Goal: Use online tool/utility: Utilize a website feature to perform a specific function

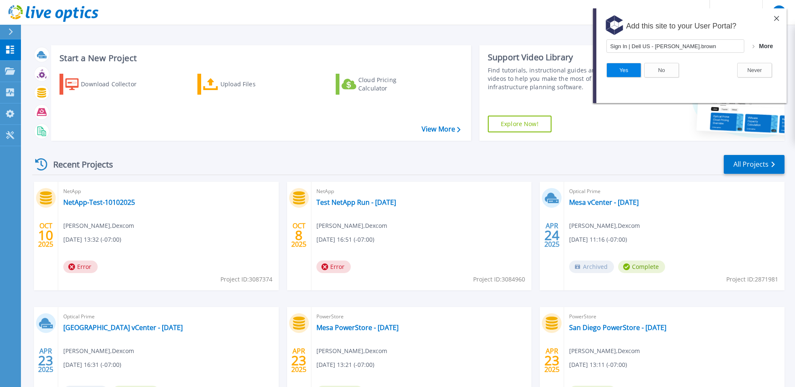
click at [774, 17] on img at bounding box center [776, 18] width 5 height 5
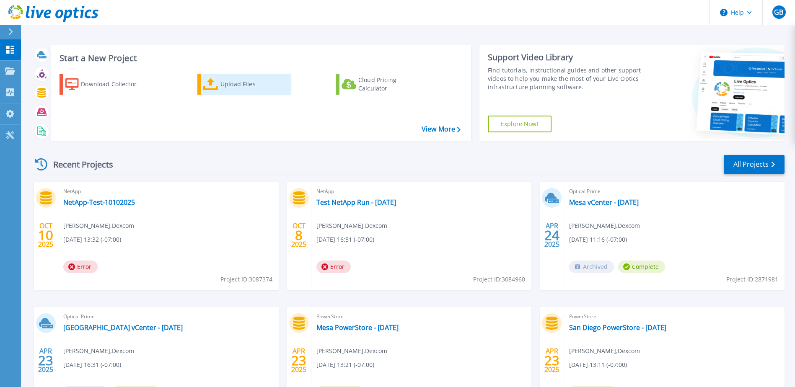
click at [227, 85] on div "Upload Files" at bounding box center [253, 84] width 67 height 17
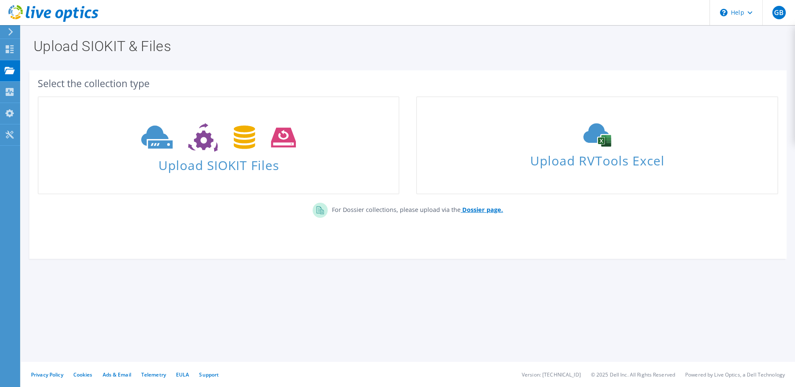
click at [473, 209] on b "Dossier page." at bounding box center [482, 210] width 41 height 8
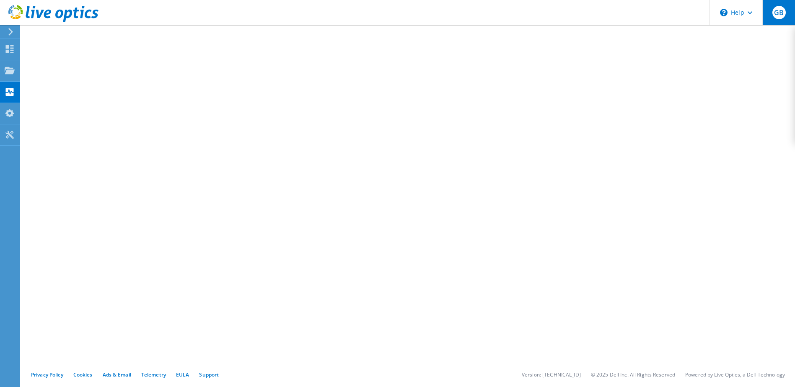
click at [778, 14] on span "GB" at bounding box center [778, 12] width 13 height 13
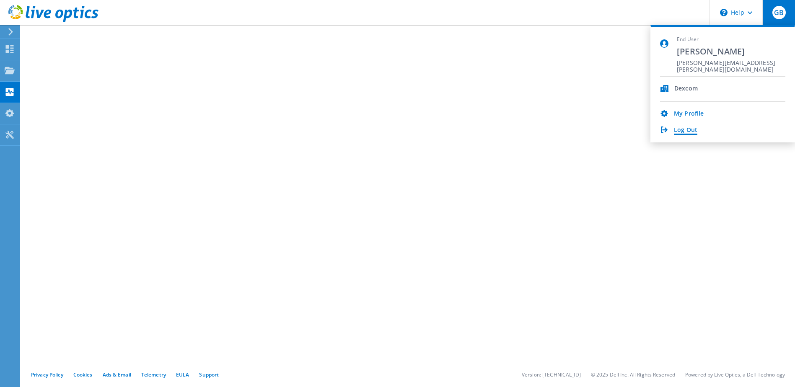
click at [677, 129] on link "Log Out" at bounding box center [685, 131] width 23 height 8
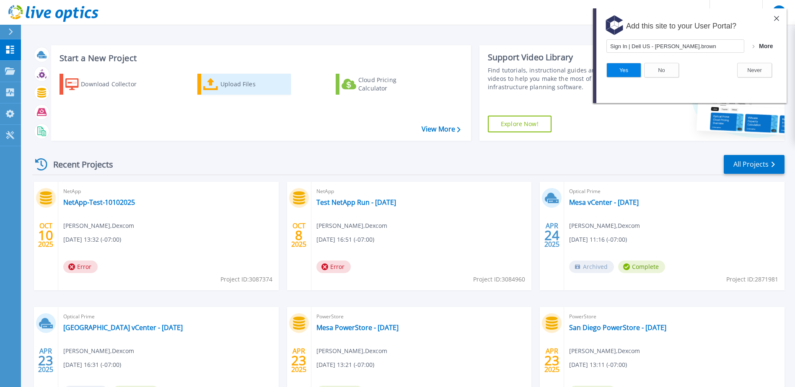
click at [240, 85] on div "Upload Files" at bounding box center [253, 84] width 67 height 17
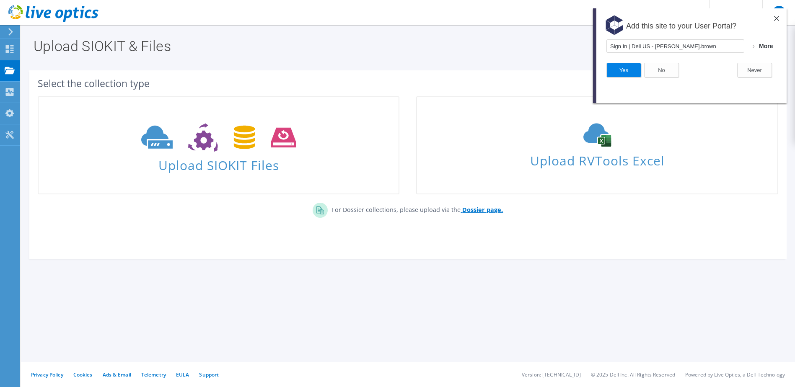
click at [485, 210] on b "Dossier page." at bounding box center [482, 210] width 41 height 8
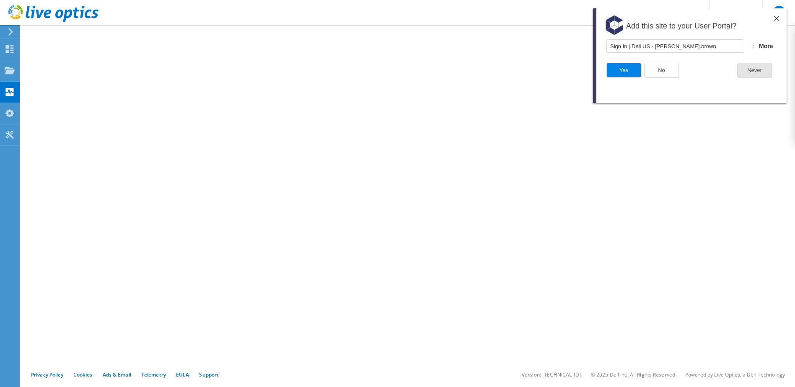
click at [753, 72] on button "Never" at bounding box center [754, 70] width 35 height 15
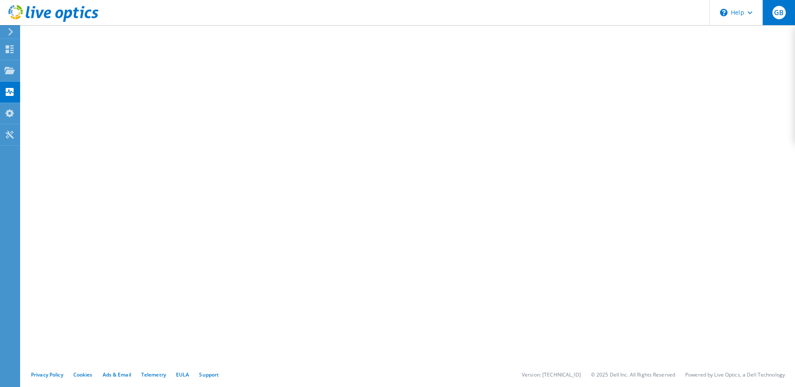
click at [777, 13] on span "GB" at bounding box center [778, 12] width 13 height 13
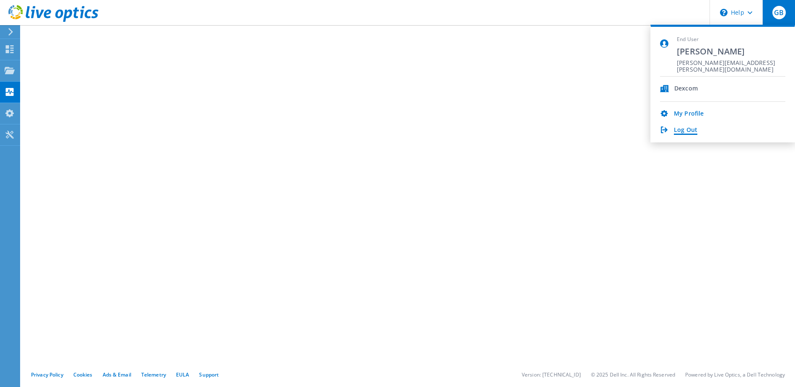
click at [684, 131] on link "Log Out" at bounding box center [685, 131] width 23 height 8
